Goal: Information Seeking & Learning: Check status

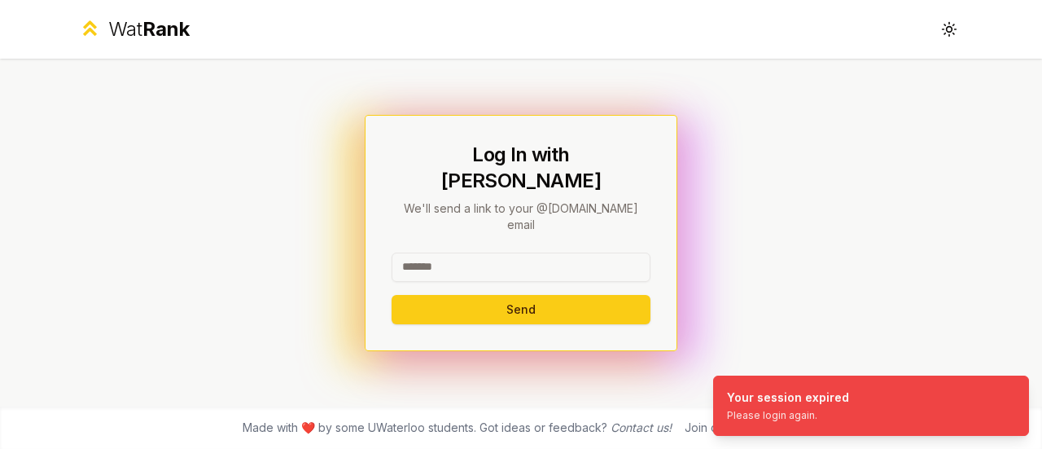
click at [485, 252] on input at bounding box center [521, 266] width 259 height 29
click at [526, 320] on div "**********" at bounding box center [521, 233] width 313 height 236
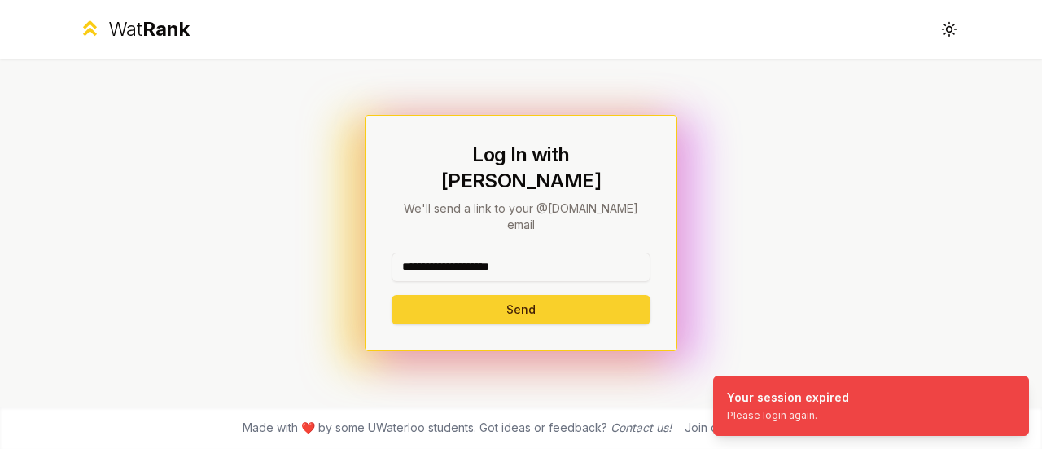
click at [549, 296] on button "Send" at bounding box center [521, 309] width 259 height 29
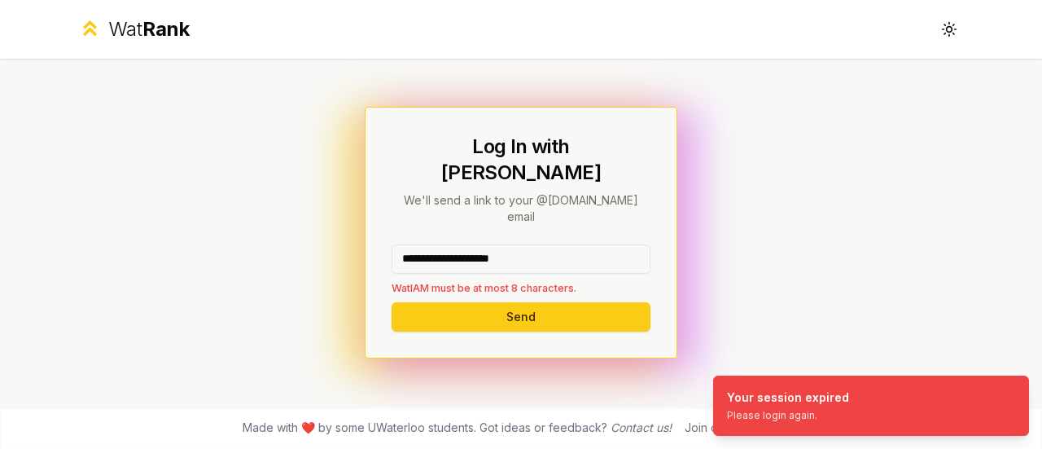
click at [559, 244] on input "**********" at bounding box center [521, 258] width 259 height 29
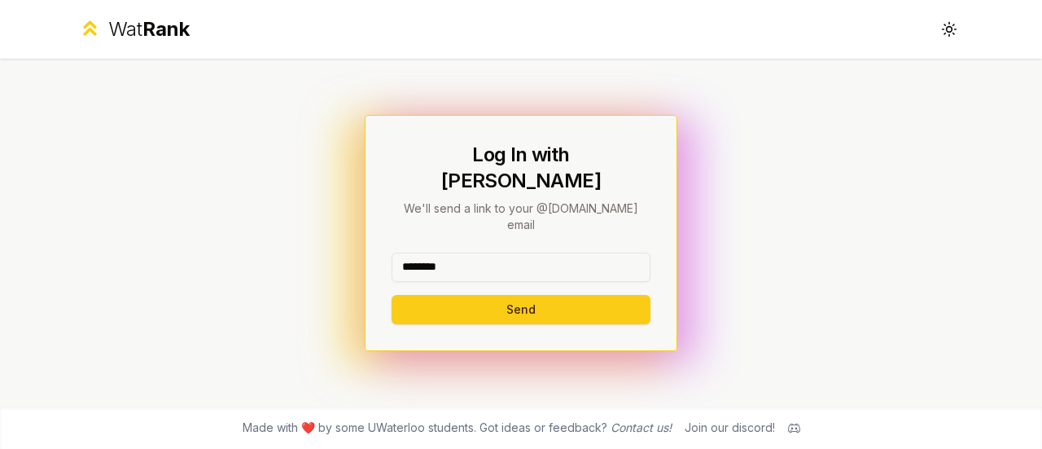
type input "********"
click at [392, 295] on button "Send" at bounding box center [521, 309] width 259 height 29
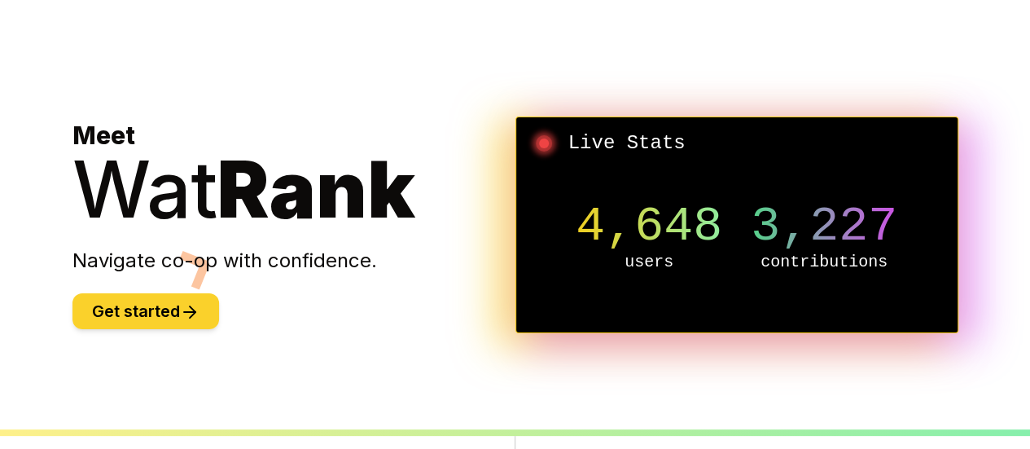
click at [142, 300] on button "Get started" at bounding box center [145, 311] width 147 height 36
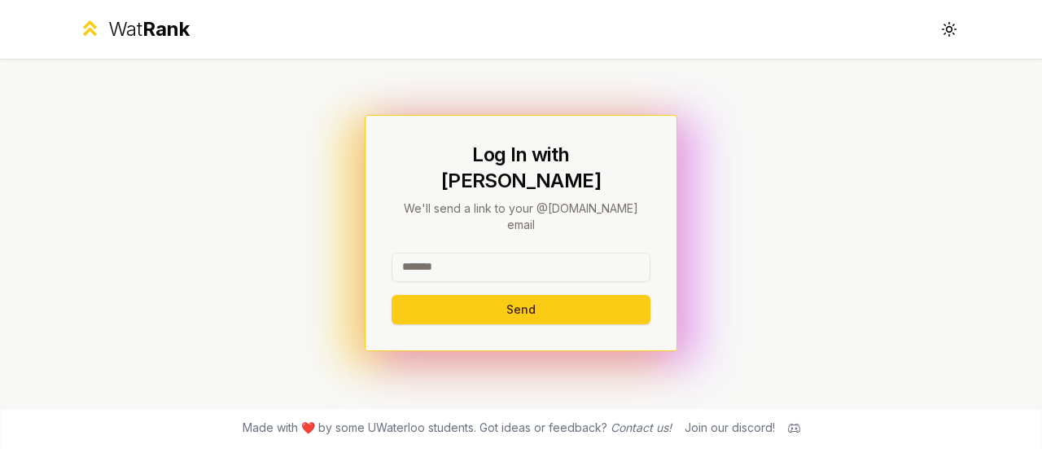
click at [547, 211] on p "We'll send a link to your @uwaterloo.ca email" at bounding box center [521, 216] width 259 height 33
click at [557, 263] on div at bounding box center [521, 270] width 259 height 36
click at [635, 379] on div "Log In with WatIAM We'll send a link to your @uwaterloo.ca email Send" at bounding box center [521, 233] width 938 height 348
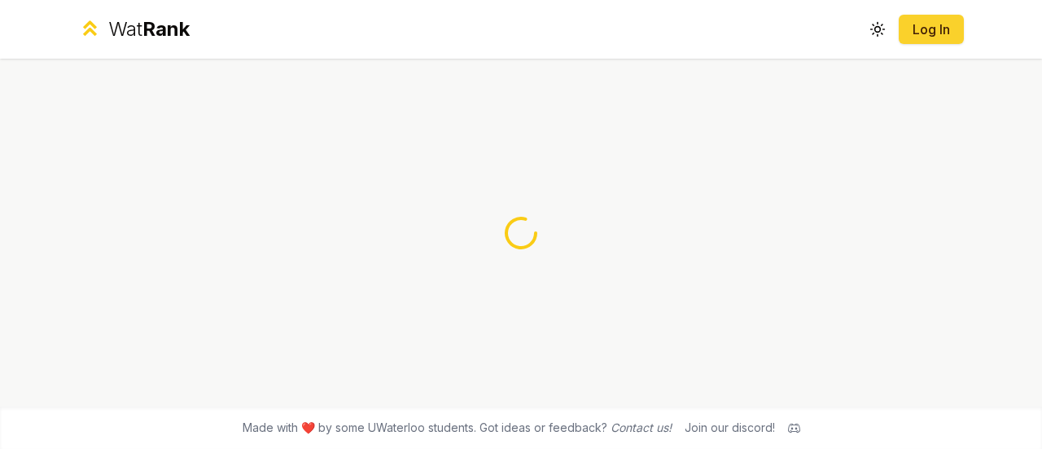
click at [905, 25] on button "Log In" at bounding box center [931, 29] width 65 height 29
click at [858, 17] on div "Wat Rank Toggle theme Log In" at bounding box center [521, 29] width 938 height 59
click at [878, 27] on circle at bounding box center [877, 29] width 5 height 5
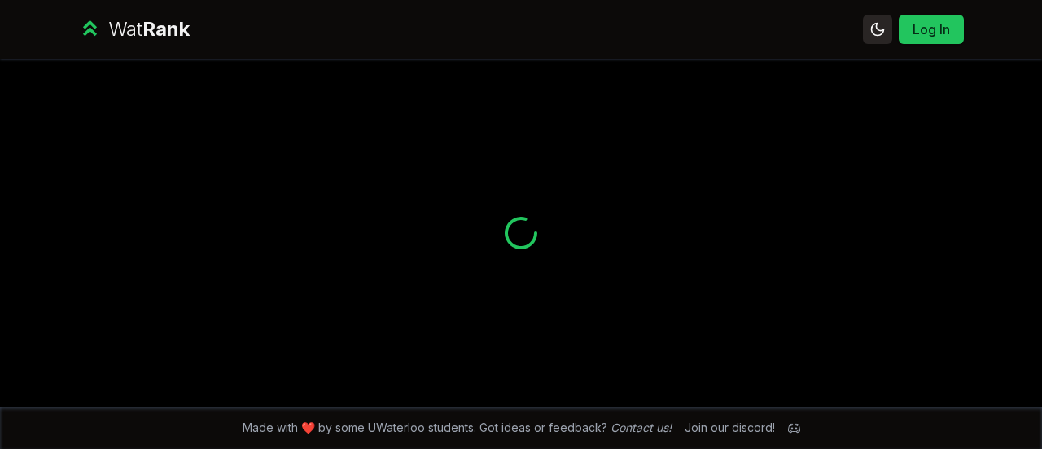
click at [878, 27] on icon at bounding box center [877, 28] width 15 height 15
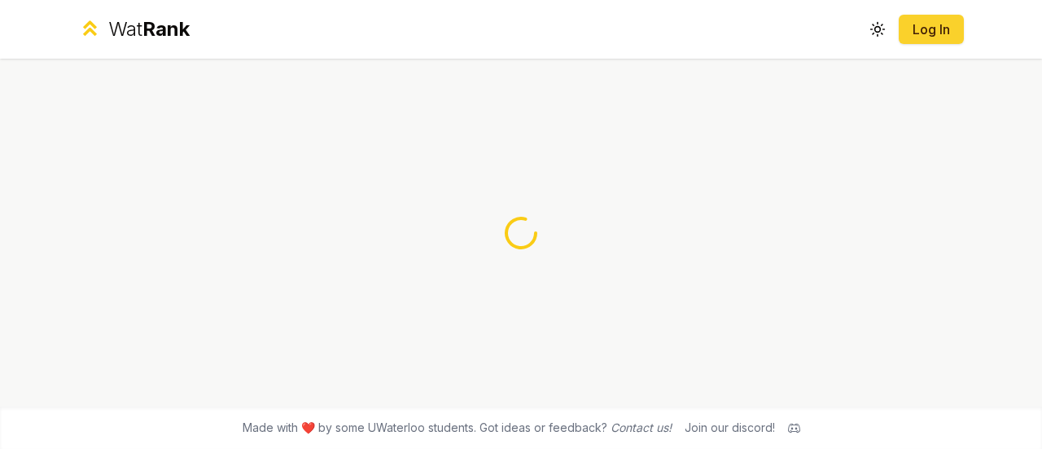
click at [912, 28] on link "Log In" at bounding box center [931, 30] width 39 height 20
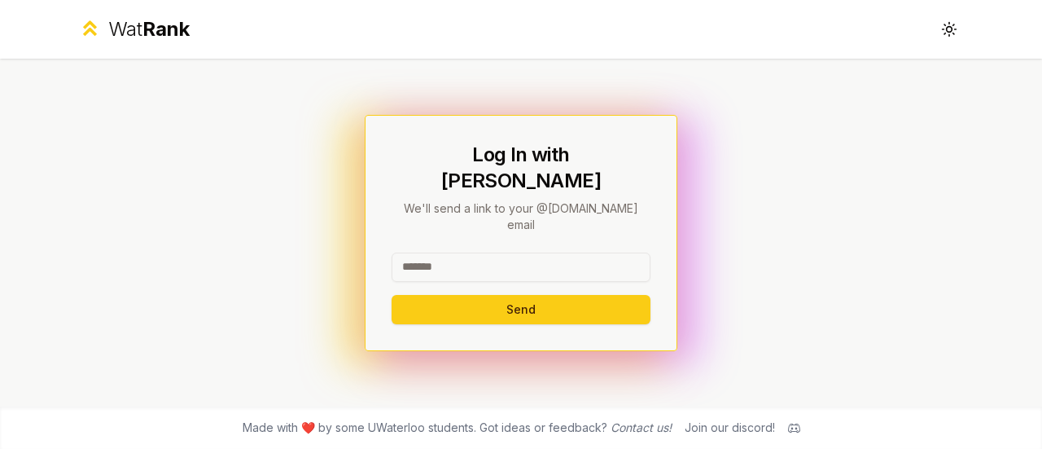
click at [912, 28] on div "Wat Rank Toggle theme" at bounding box center [521, 29] width 938 height 59
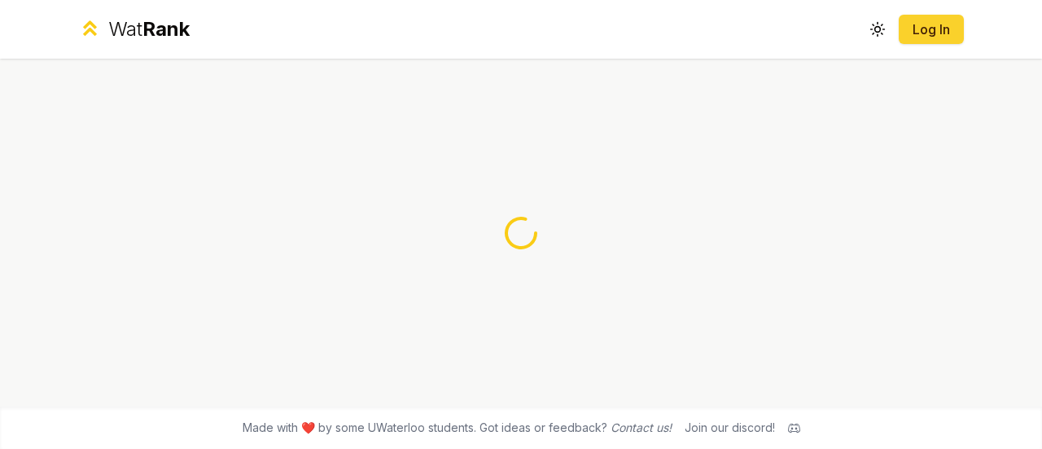
click at [929, 37] on link "Log In" at bounding box center [931, 30] width 39 height 20
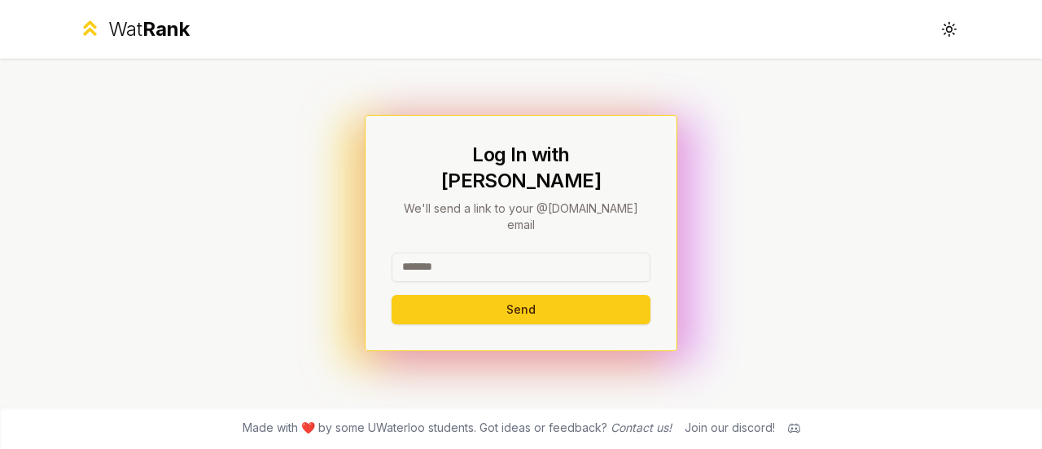
click at [571, 228] on div "Log In with WatIAM We'll send a link to your @uwaterloo.ca email Send" at bounding box center [521, 233] width 259 height 182
click at [532, 252] on input at bounding box center [521, 266] width 259 height 29
click at [632, 260] on div at bounding box center [521, 270] width 259 height 36
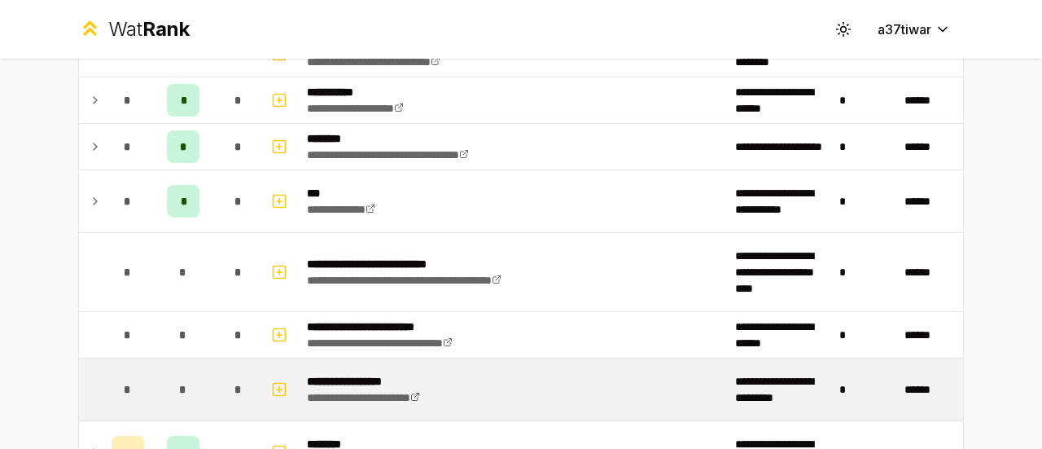
scroll to position [977, 0]
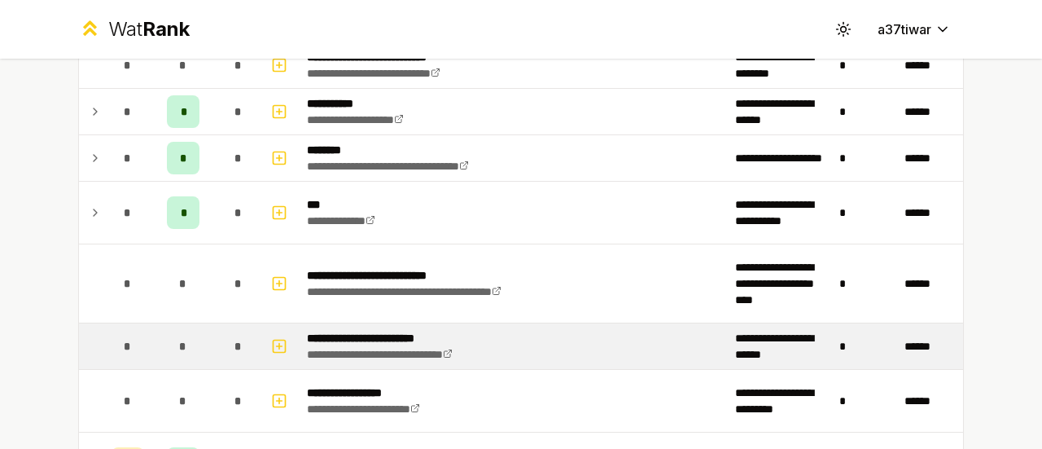
click at [407, 331] on p "**********" at bounding box center [402, 338] width 190 height 16
click at [274, 336] on icon "button" at bounding box center [279, 346] width 16 height 20
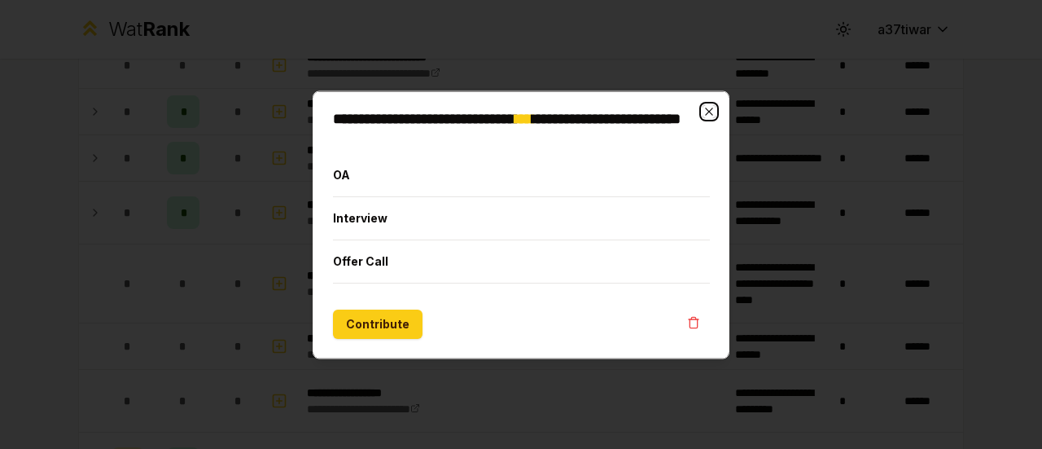
click at [714, 111] on icon "button" at bounding box center [709, 110] width 13 height 13
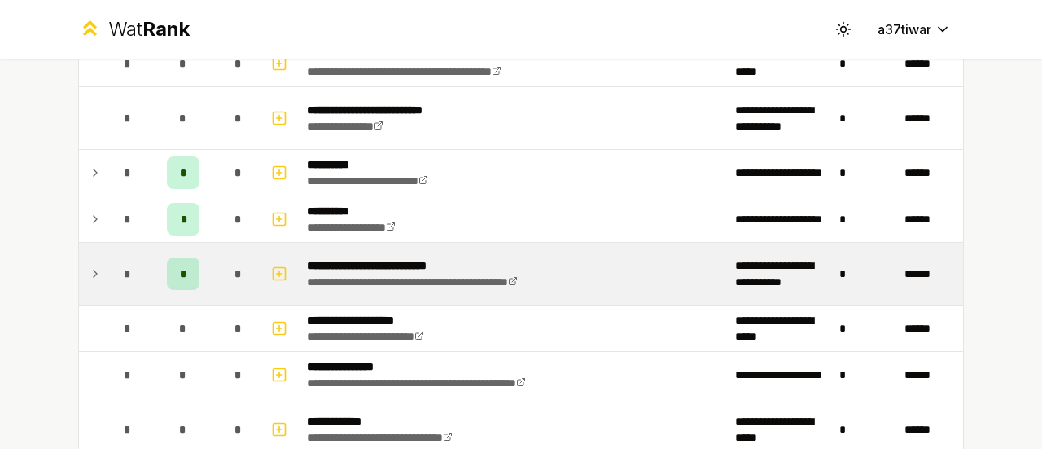
scroll to position [358, 0]
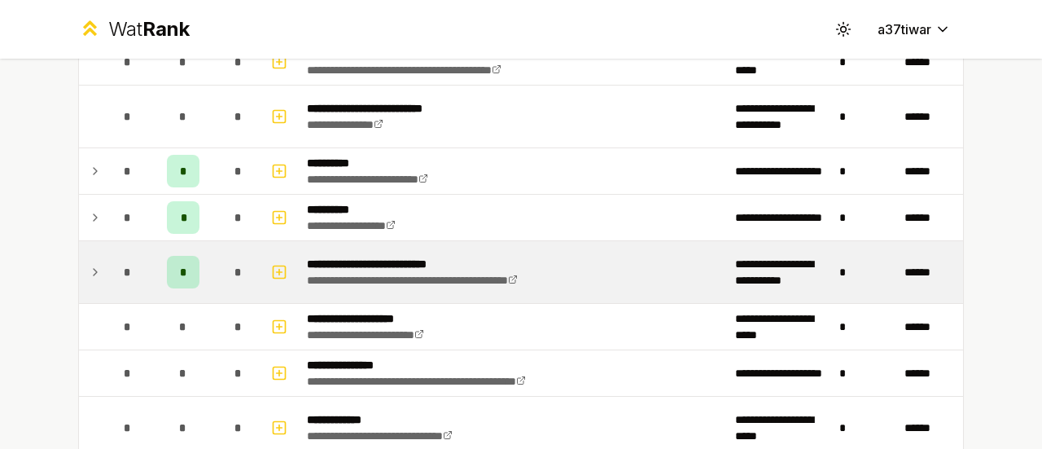
click at [89, 273] on icon at bounding box center [95, 272] width 13 height 20
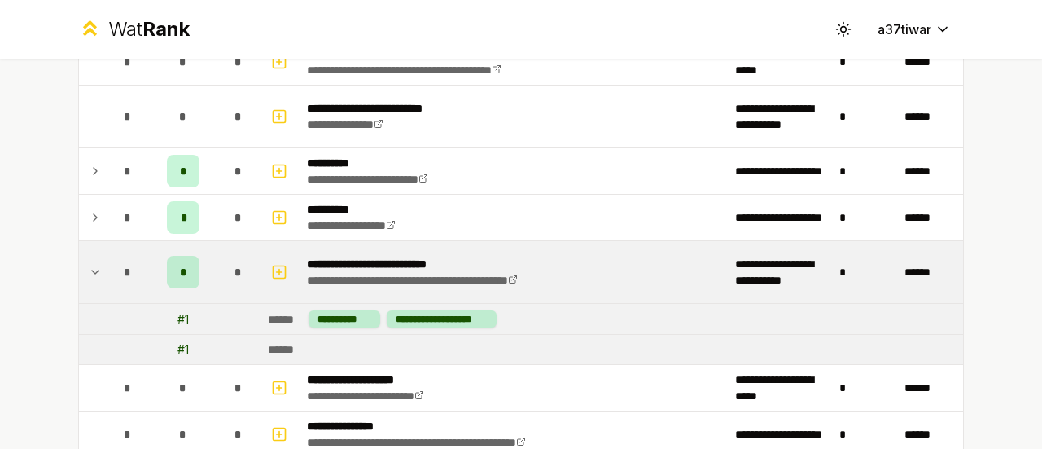
click at [89, 273] on icon at bounding box center [95, 272] width 13 height 20
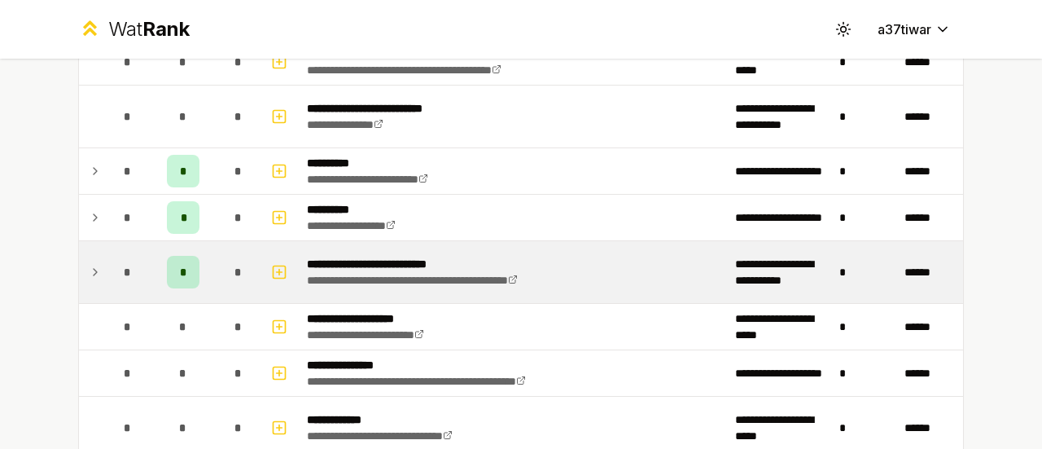
click at [94, 269] on icon at bounding box center [95, 272] width 13 height 20
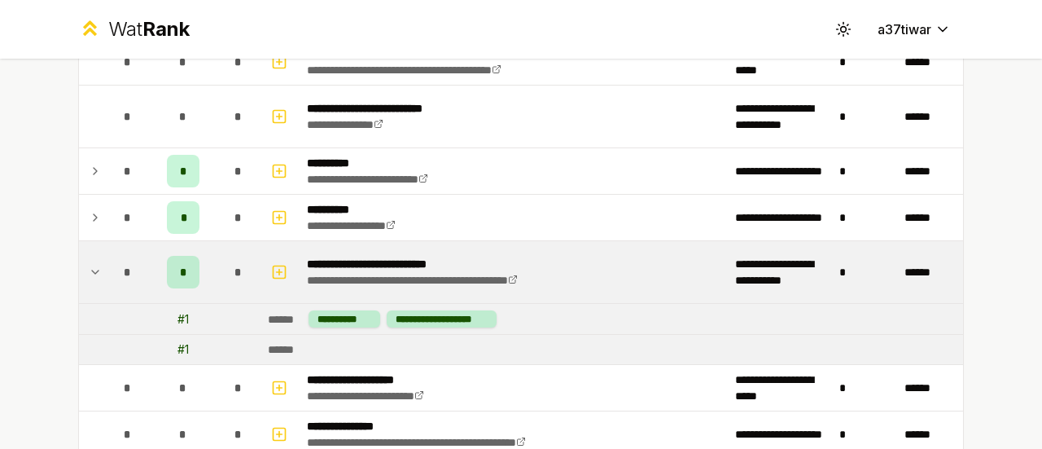
click at [89, 268] on icon at bounding box center [95, 272] width 13 height 20
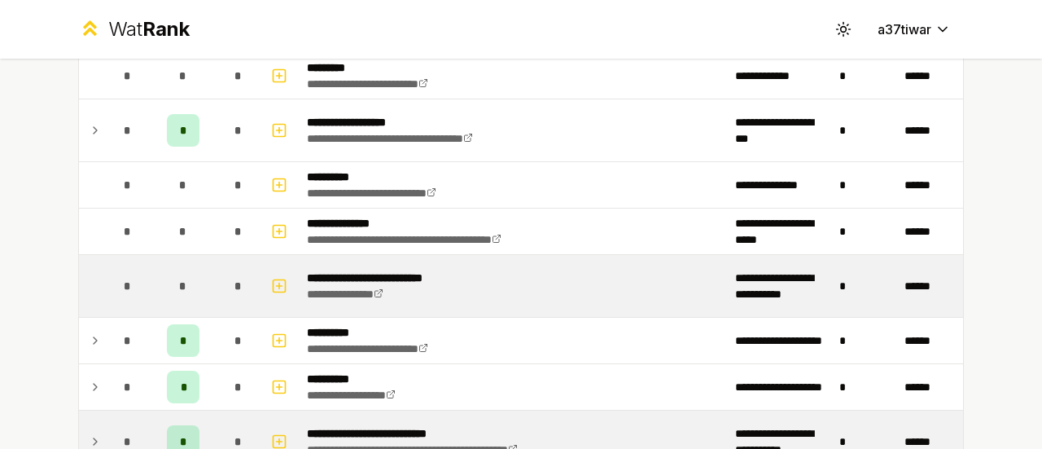
scroll to position [187, 0]
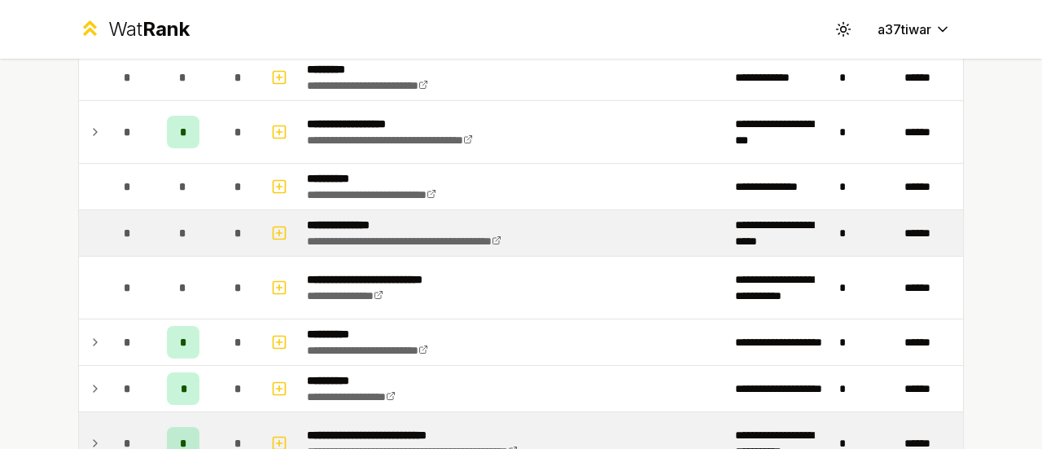
click at [243, 228] on div "*" at bounding box center [238, 233] width 33 height 33
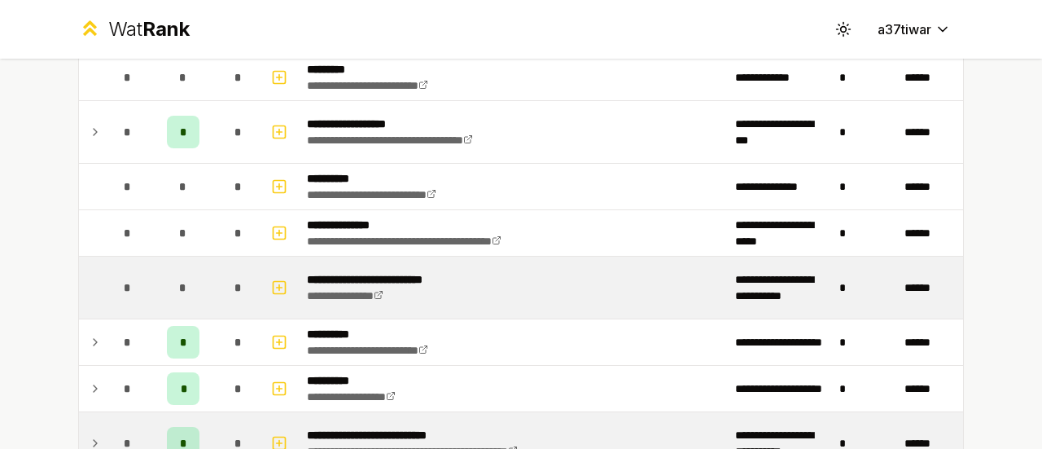
scroll to position [0, 0]
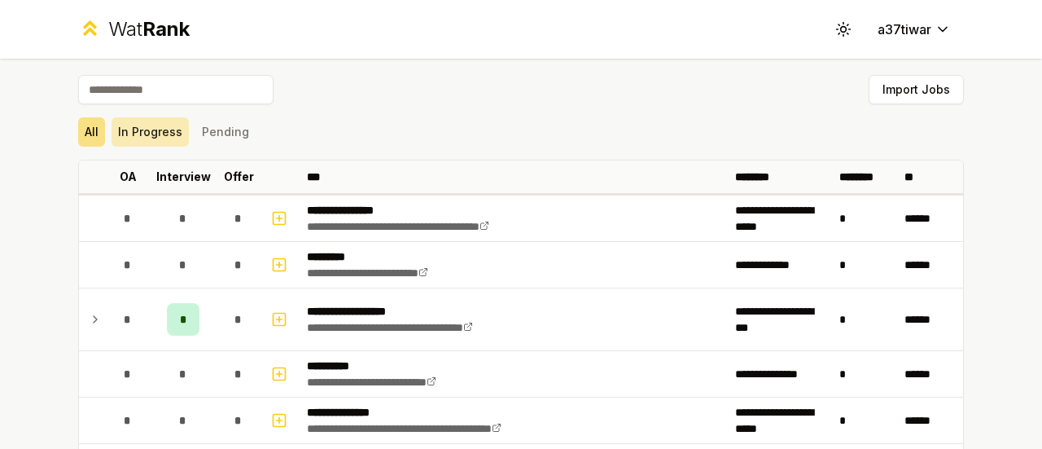
click at [166, 129] on button "In Progress" at bounding box center [150, 131] width 77 height 29
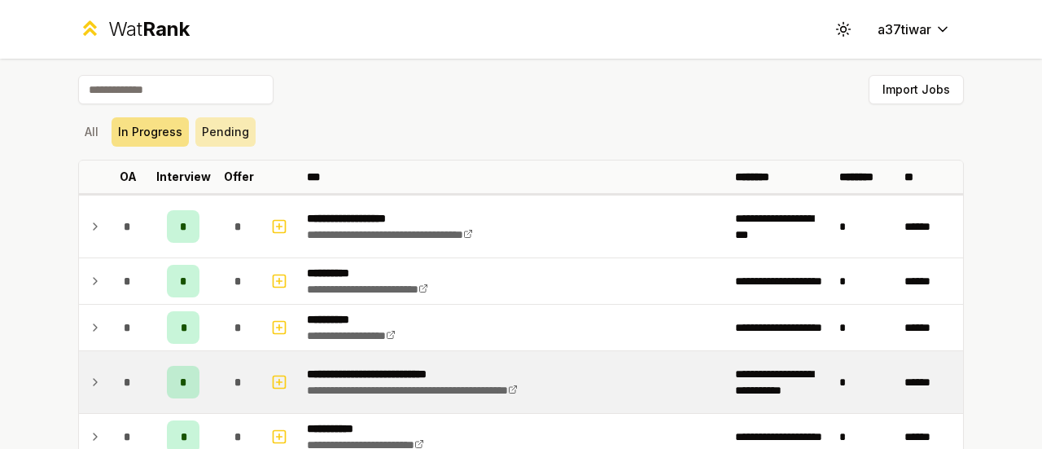
click at [212, 135] on button "Pending" at bounding box center [225, 131] width 60 height 29
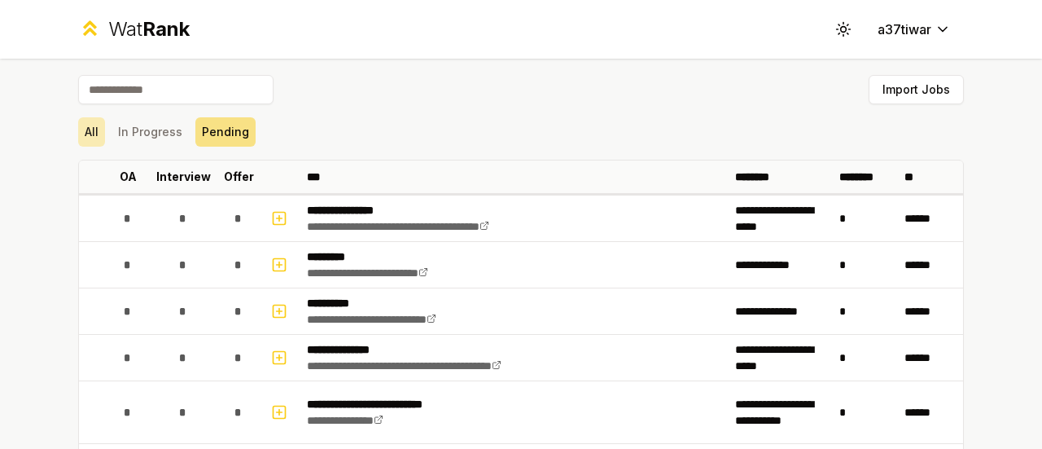
click at [94, 123] on button "All" at bounding box center [91, 131] width 27 height 29
